Goal: Information Seeking & Learning: Learn about a topic

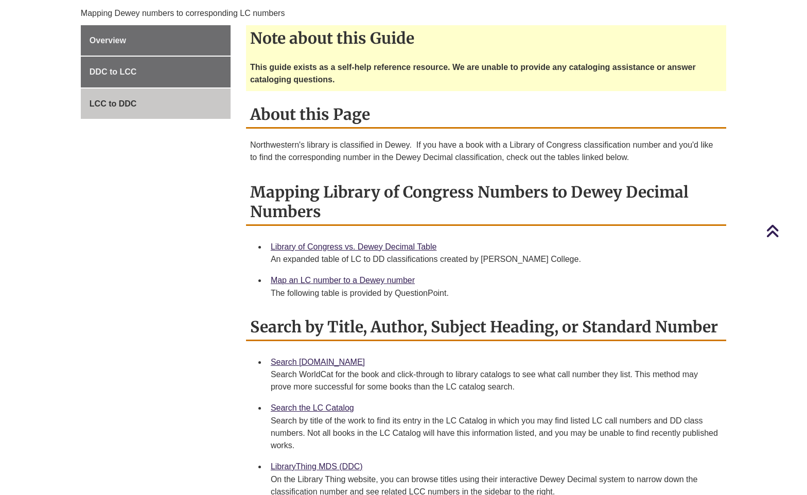
scroll to position [257, 0]
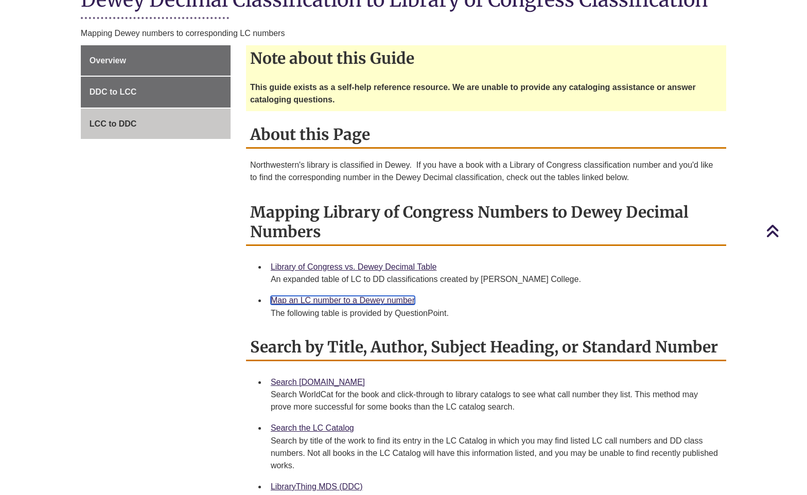
click at [335, 301] on link "Map an LC number to a Dewey number" at bounding box center [343, 300] width 144 height 9
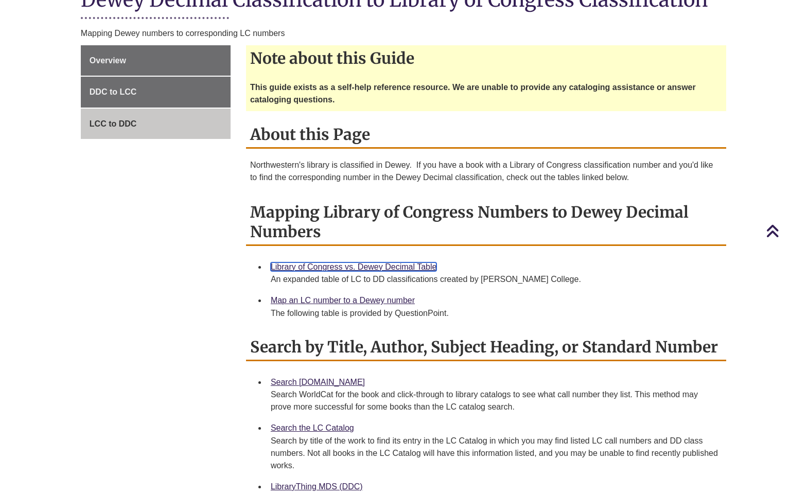
click at [374, 265] on link "Library of Congress vs. Dewey Decimal Table" at bounding box center [354, 266] width 166 height 9
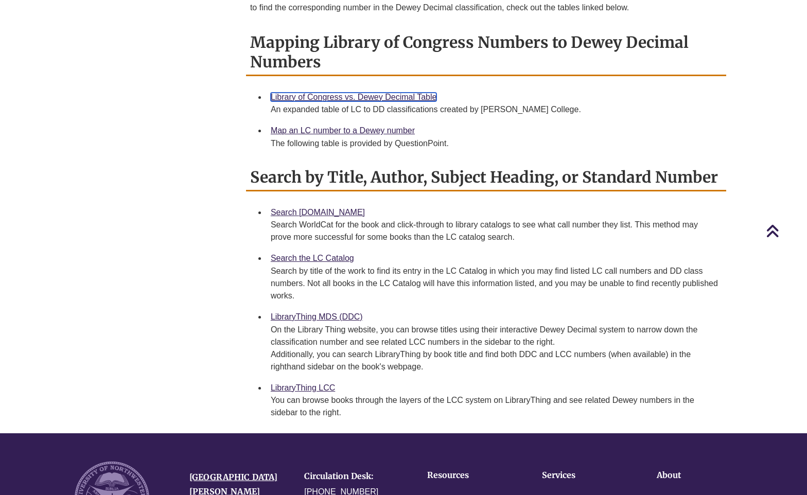
scroll to position [514, 0]
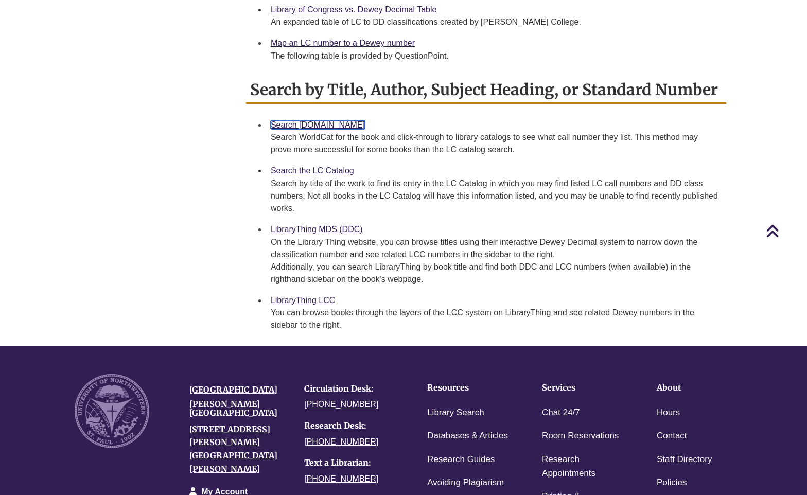
click at [306, 124] on link "Search [DOMAIN_NAME]" at bounding box center [318, 124] width 94 height 9
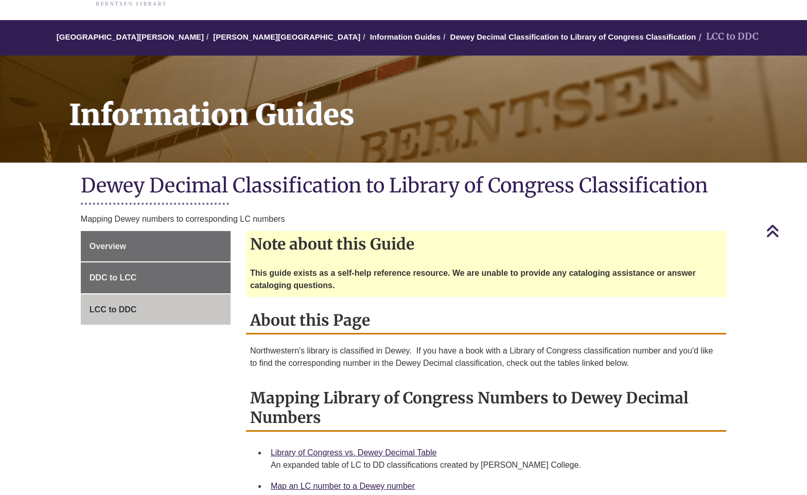
scroll to position [0, 0]
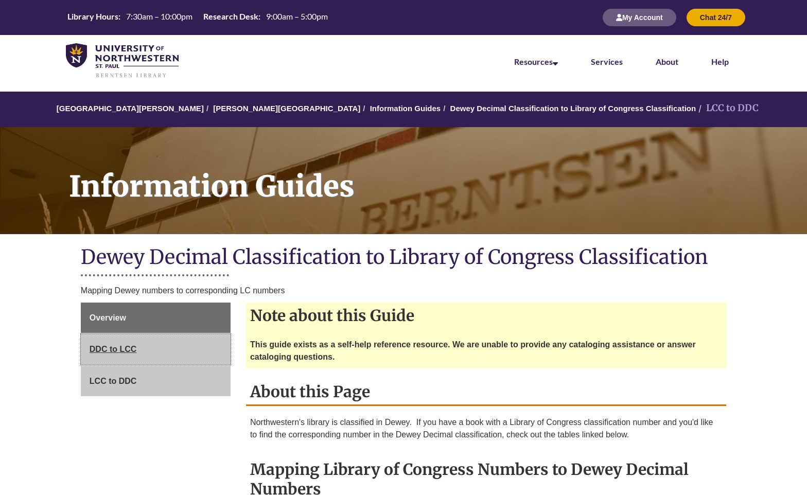
click at [109, 348] on span "DDC to LCC" at bounding box center [113, 349] width 47 height 9
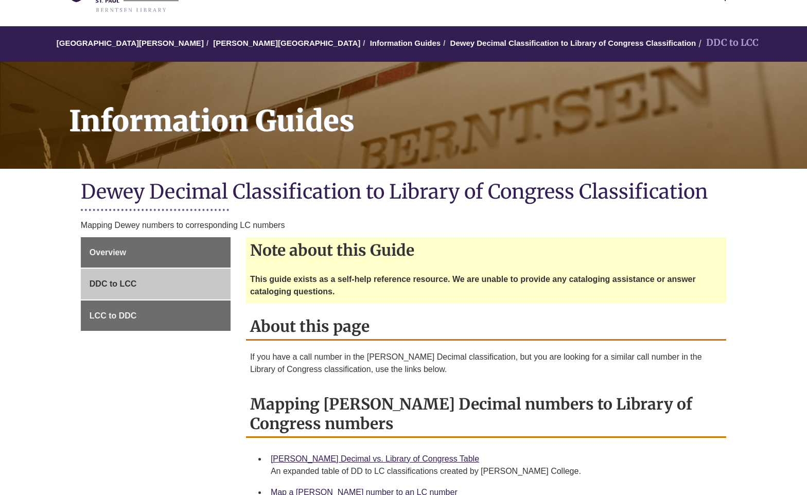
scroll to position [257, 0]
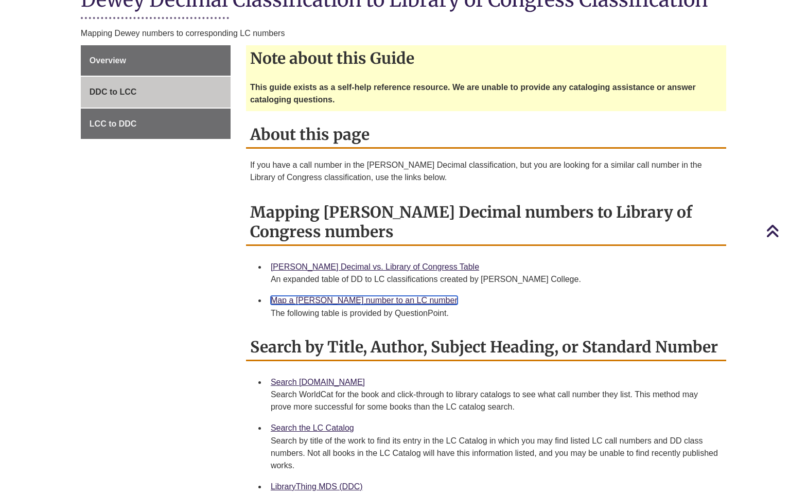
click at [331, 301] on link "Map a [PERSON_NAME] number to an LC number" at bounding box center [364, 300] width 187 height 9
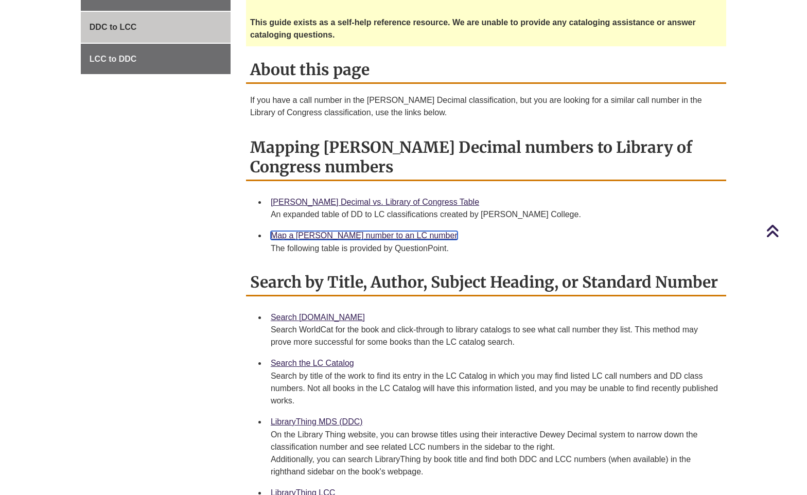
scroll to position [412, 0]
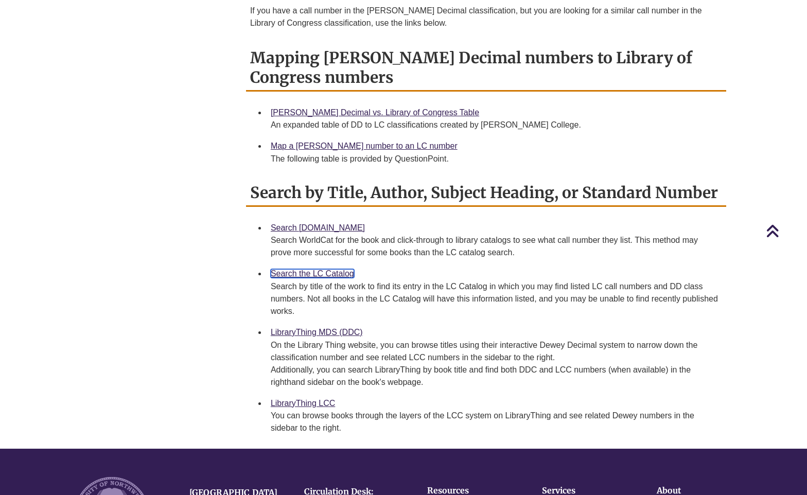
click at [323, 273] on link "Search the LC Catalog" at bounding box center [312, 273] width 83 height 9
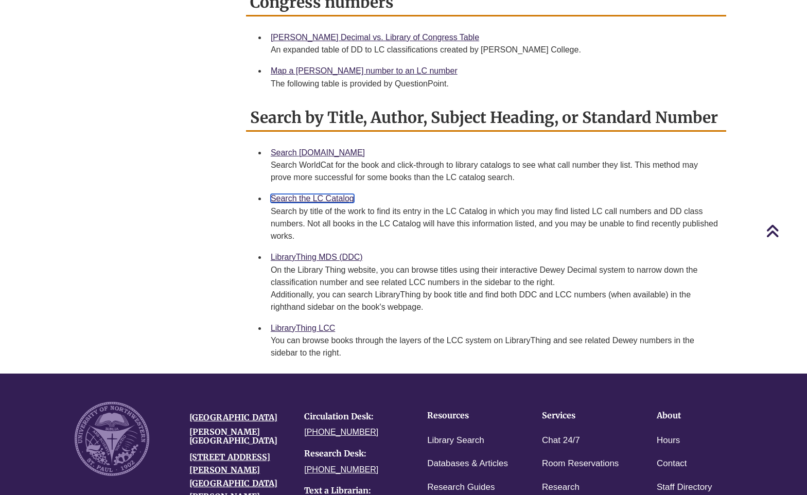
scroll to position [566, 0]
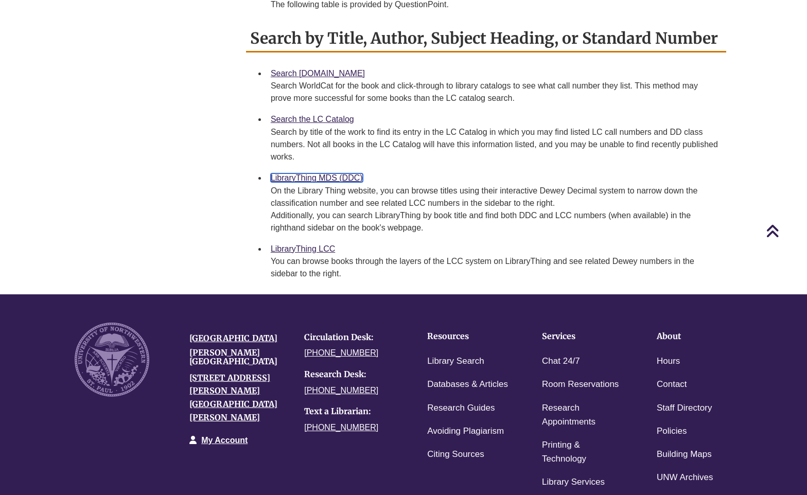
click at [323, 177] on link "LibraryThing MDS (DDC)" at bounding box center [317, 177] width 92 height 9
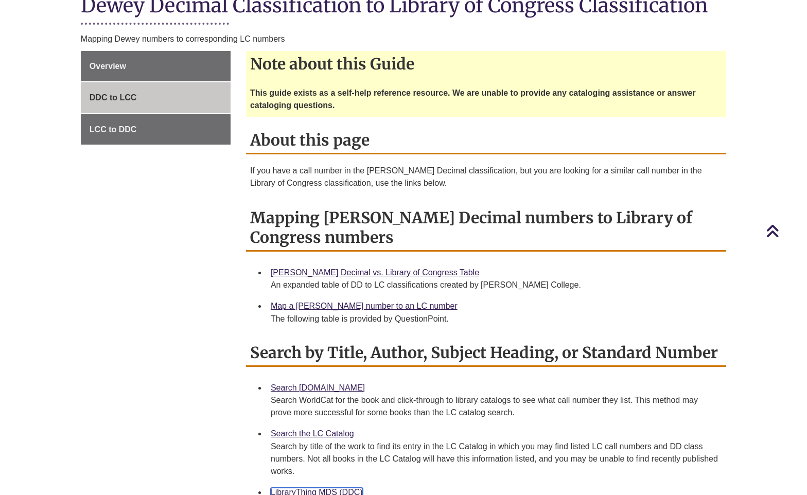
scroll to position [360, 0]
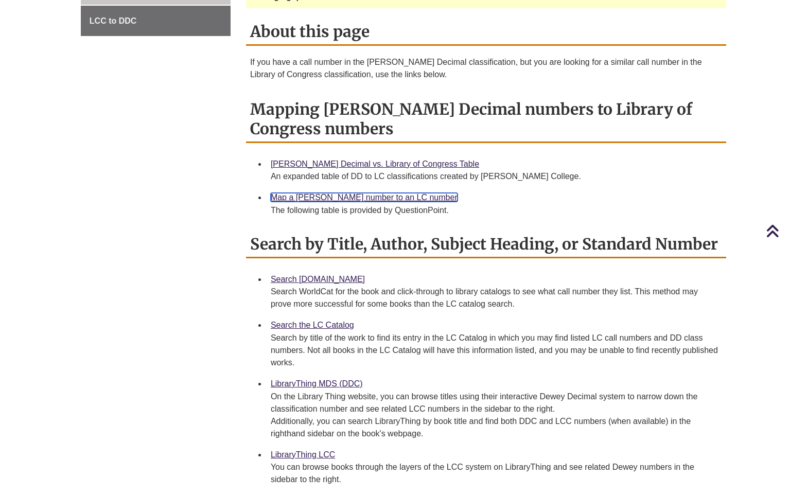
click at [317, 197] on link "Map a [PERSON_NAME] number to an LC number" at bounding box center [364, 197] width 187 height 9
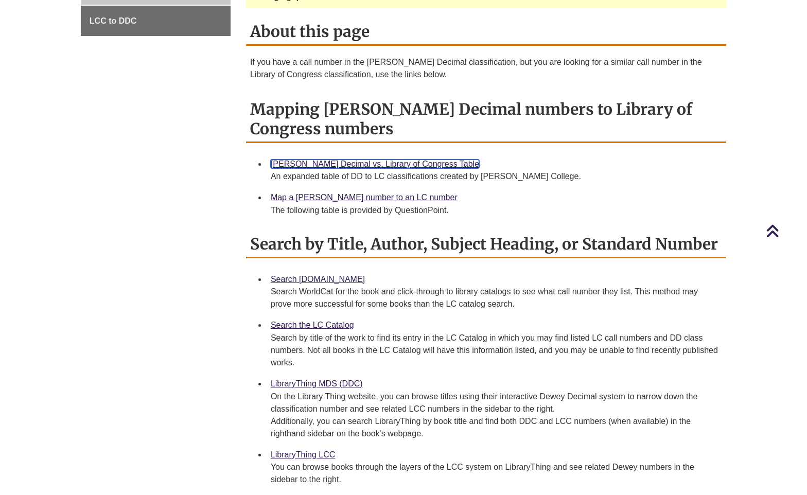
click at [348, 166] on link "[PERSON_NAME] Decimal vs. Library of Congress Table" at bounding box center [375, 163] width 208 height 9
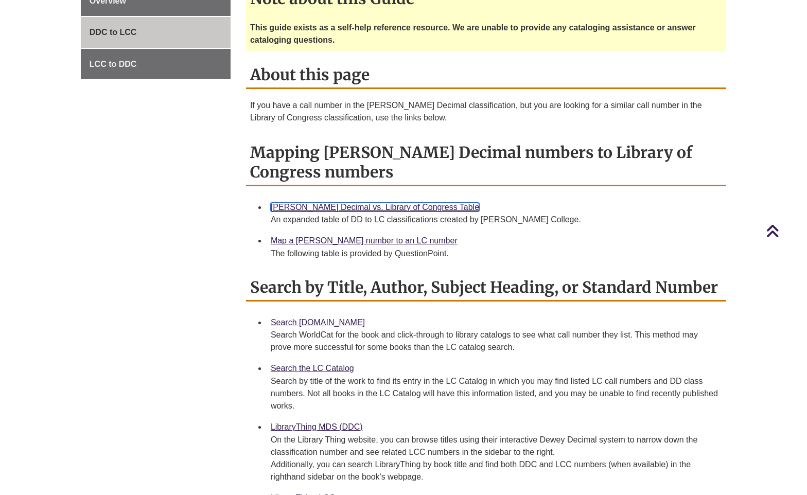
scroll to position [257, 0]
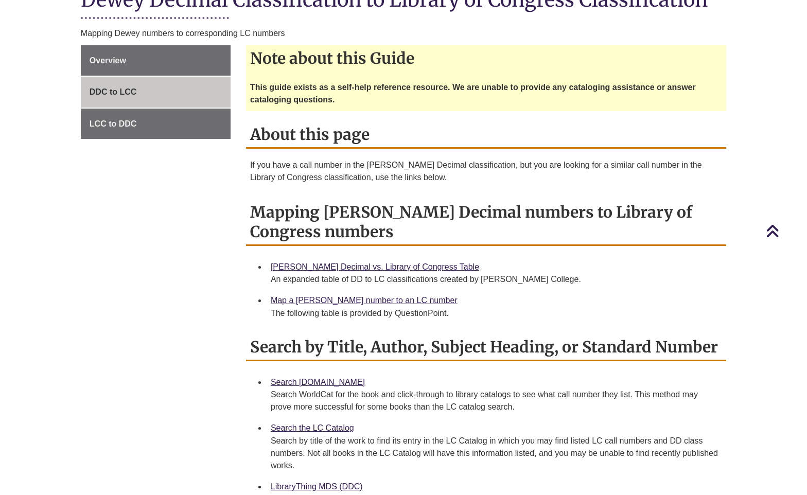
click at [153, 418] on div "Overview DDC to LCC LCC to DDC Note about this Guide This guide exists as a sel…" at bounding box center [403, 324] width 661 height 558
